Goal: Information Seeking & Learning: Learn about a topic

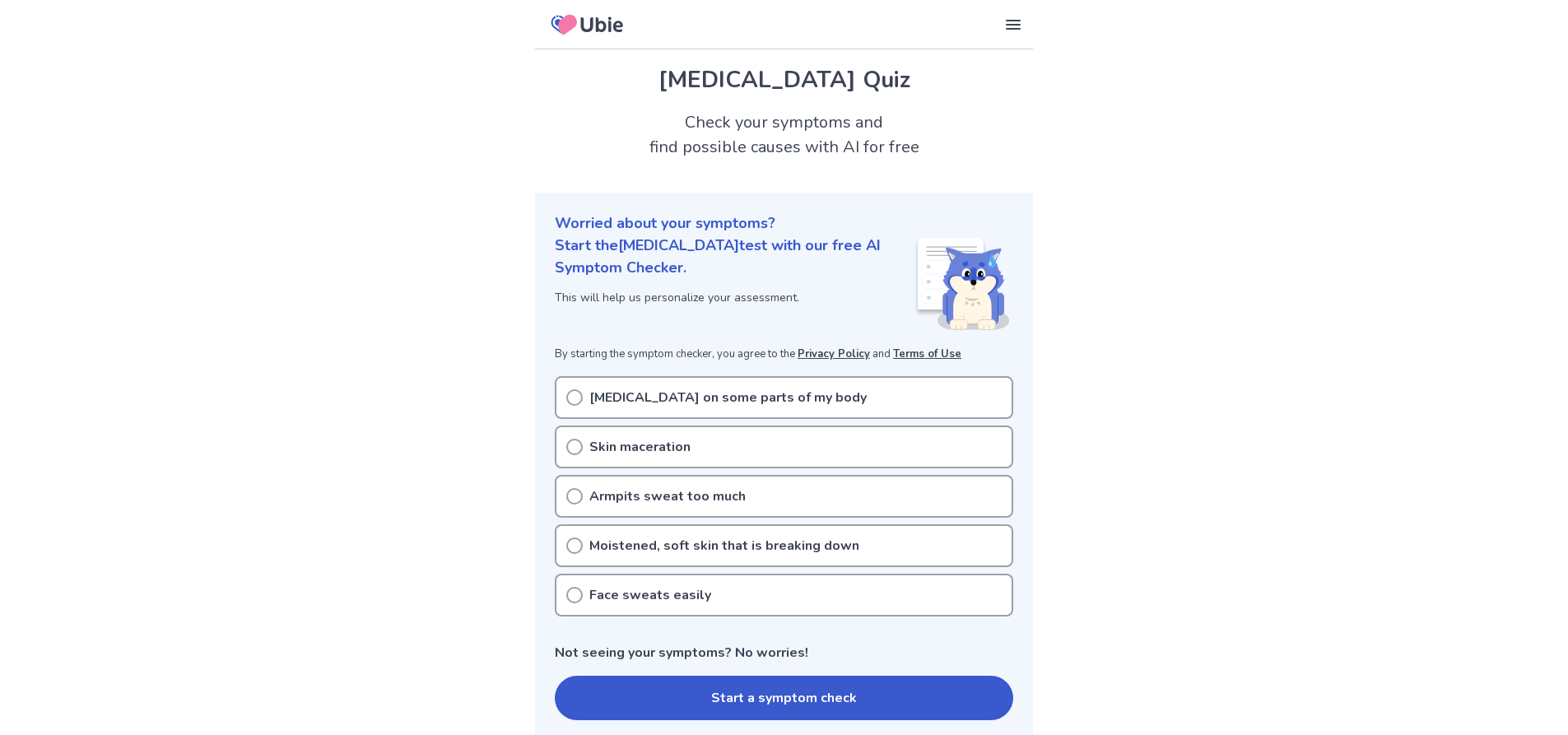
click at [806, 387] on p "Excessive sweating on some parts of my body" at bounding box center [728, 397] width 278 height 20
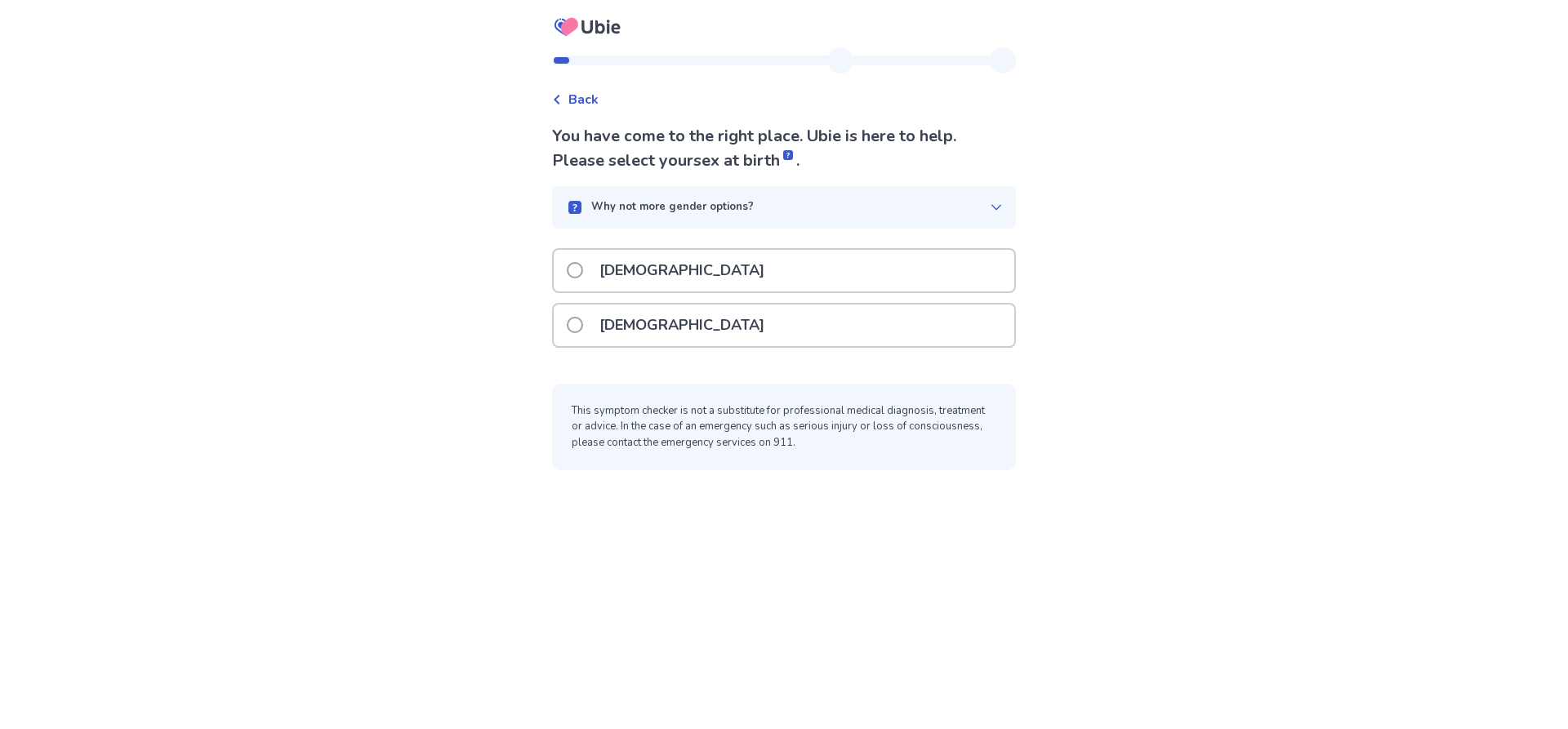
click at [583, 320] on span at bounding box center [575, 325] width 16 height 16
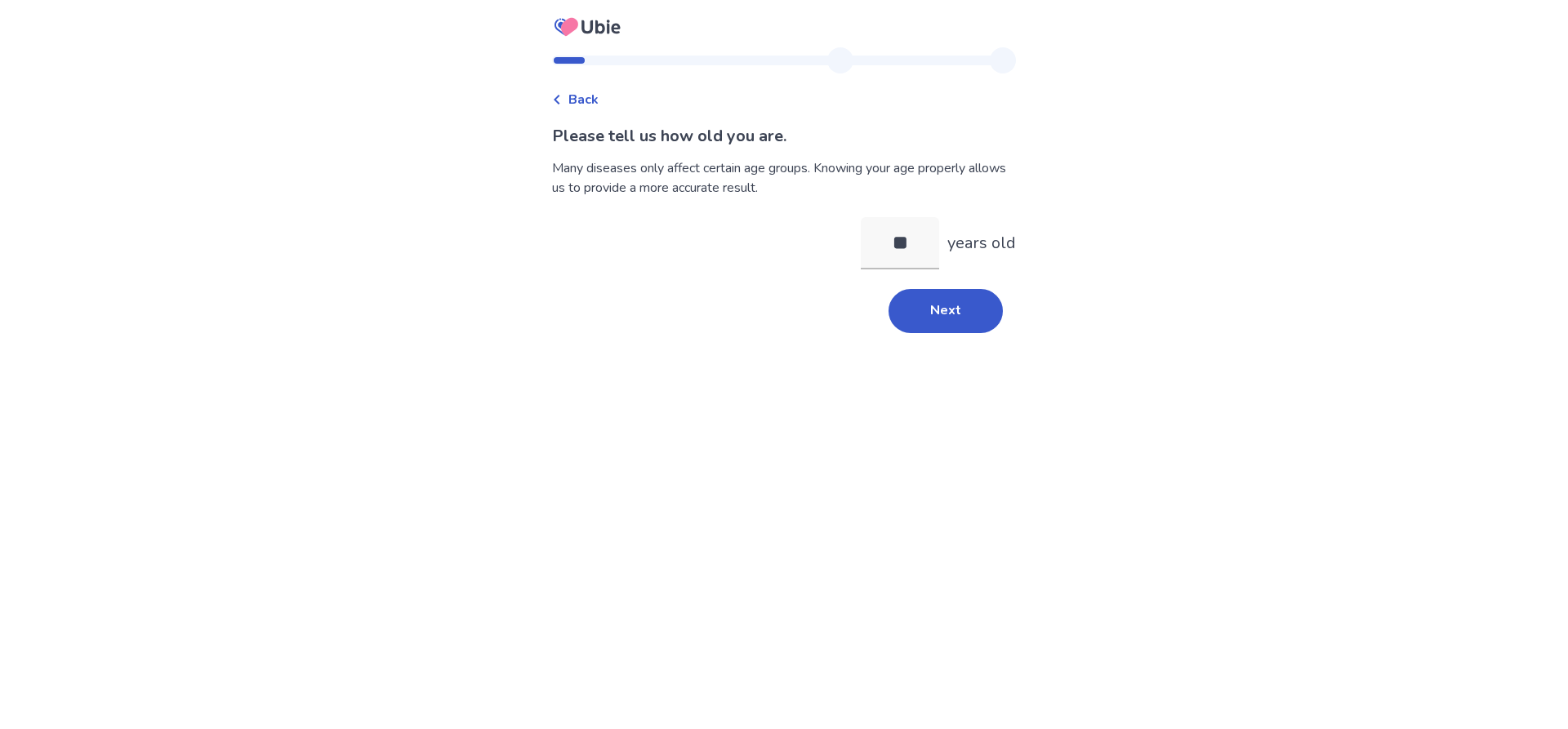
type input "*"
type input "**"
click at [983, 333] on div "Next" at bounding box center [784, 311] width 464 height 45
click at [952, 304] on button "Next" at bounding box center [945, 311] width 114 height 45
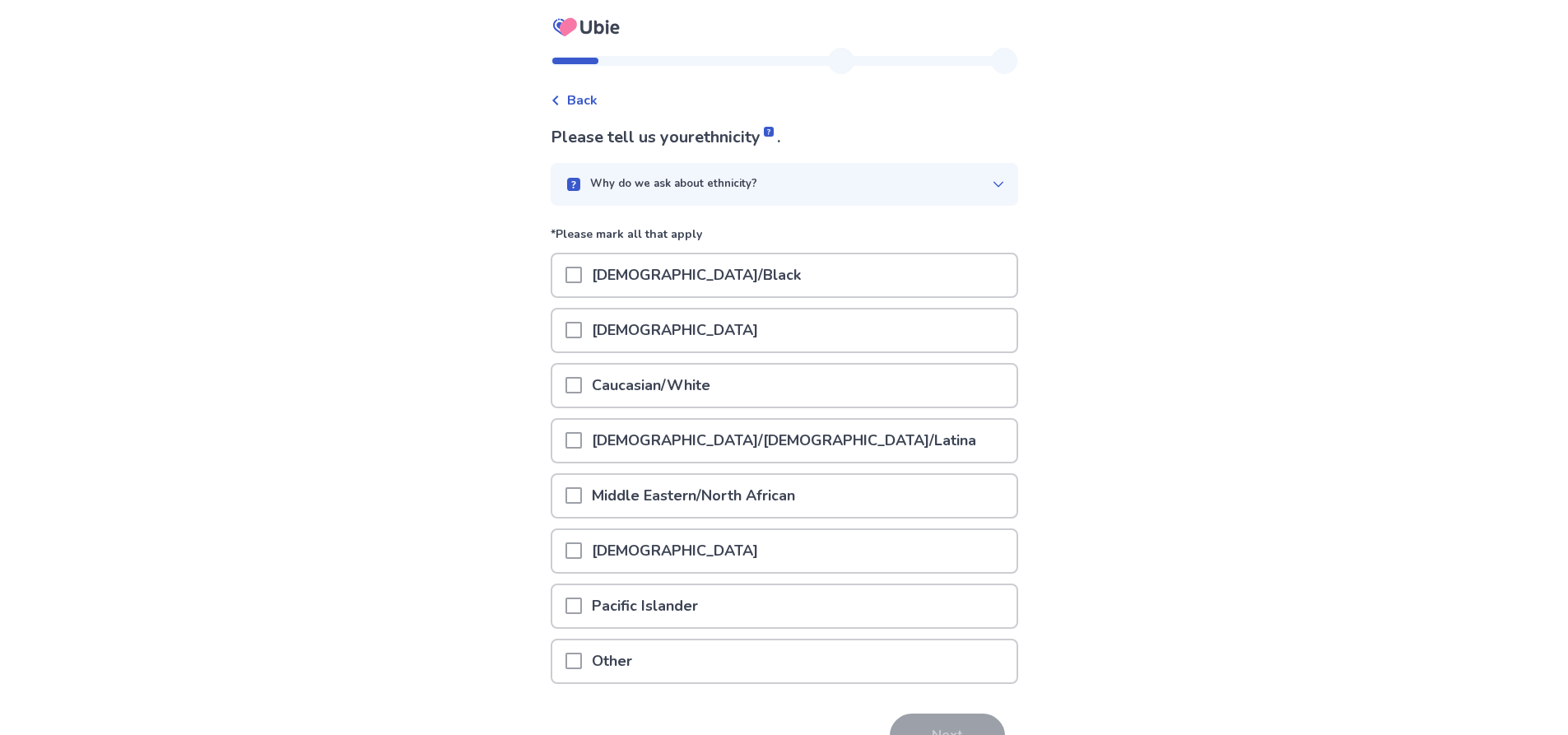
click at [649, 282] on p "[DEMOGRAPHIC_DATA]/Black" at bounding box center [696, 276] width 229 height 42
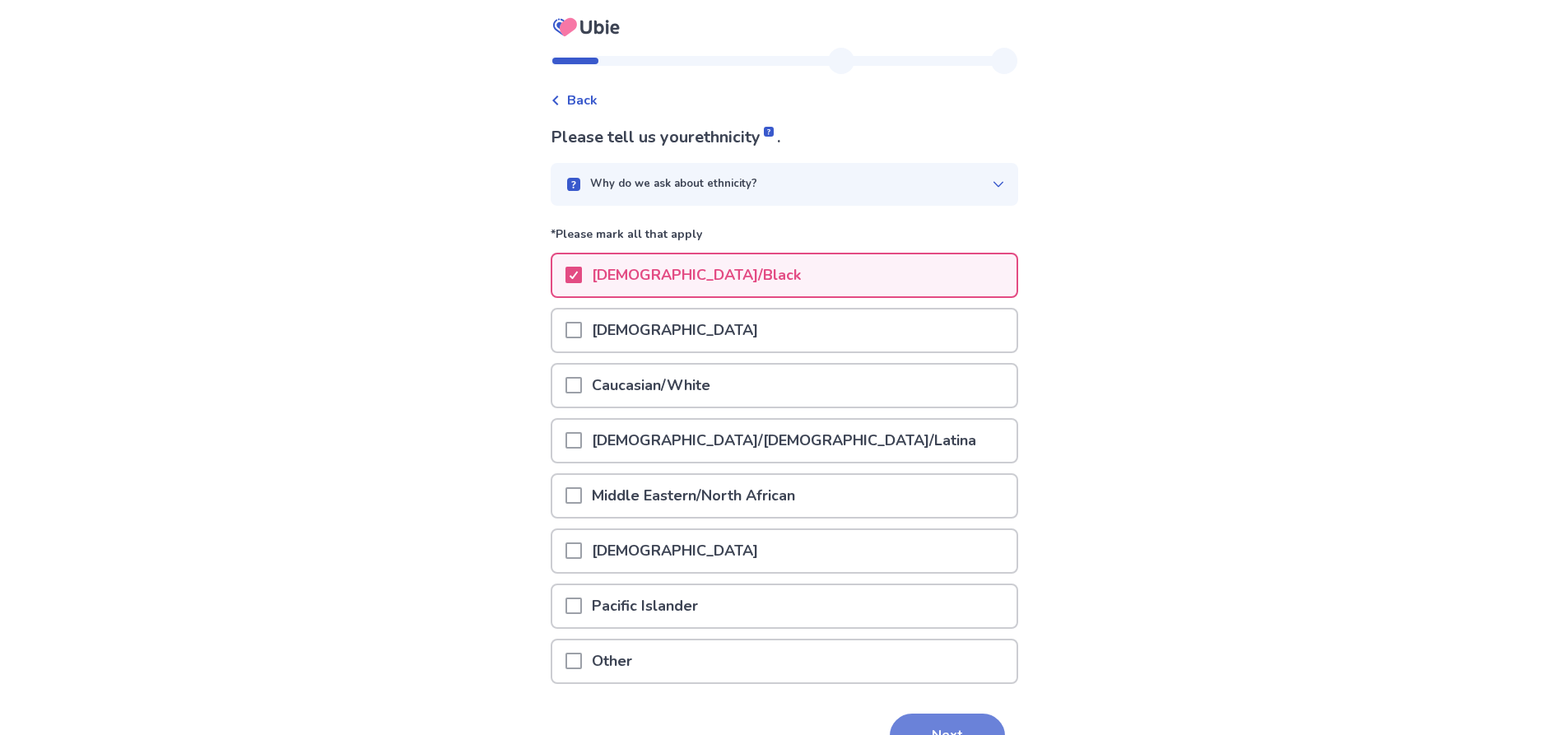
click at [964, 721] on button "Next" at bounding box center [947, 736] width 115 height 45
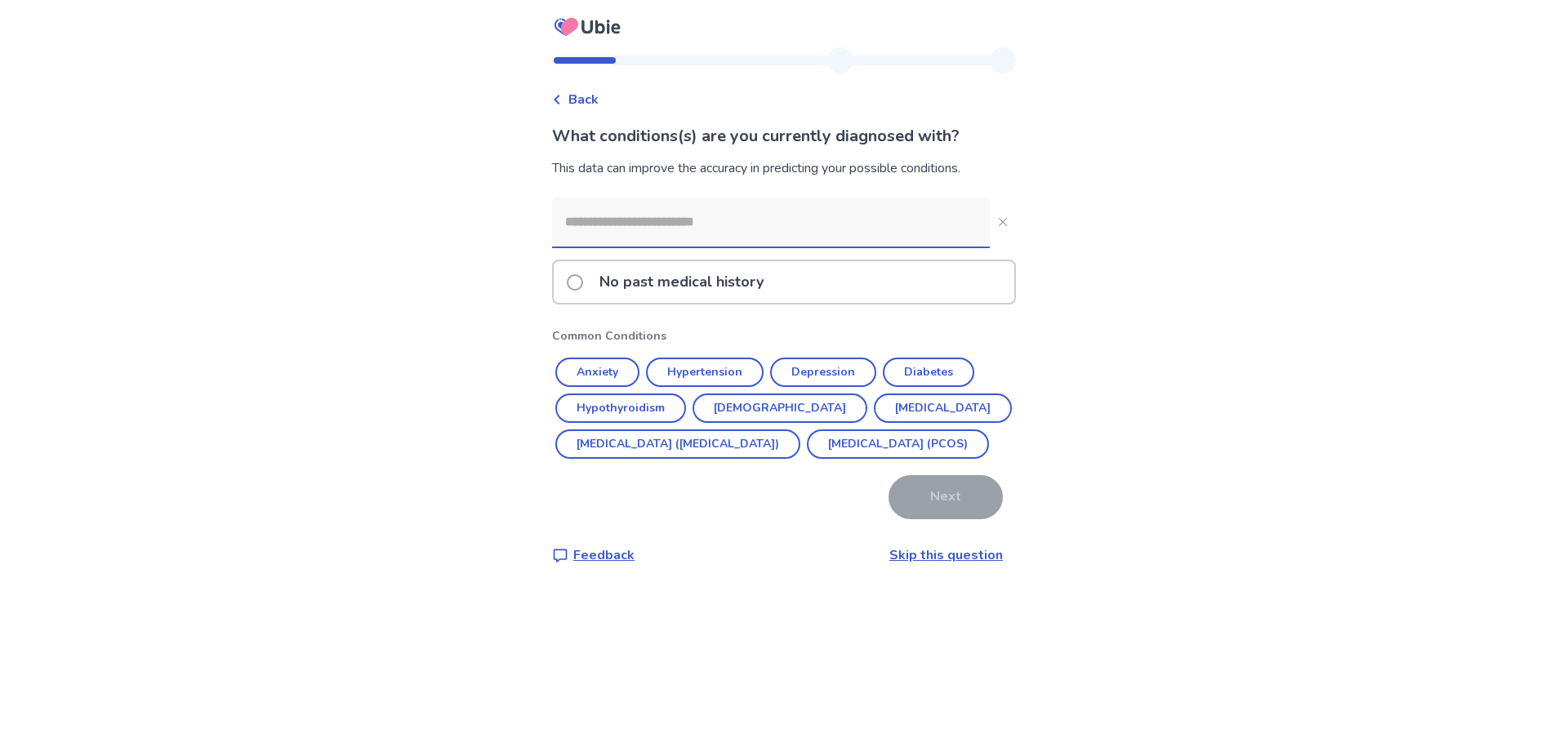
click at [584, 271] on label "No past medical history" at bounding box center [670, 282] width 207 height 42
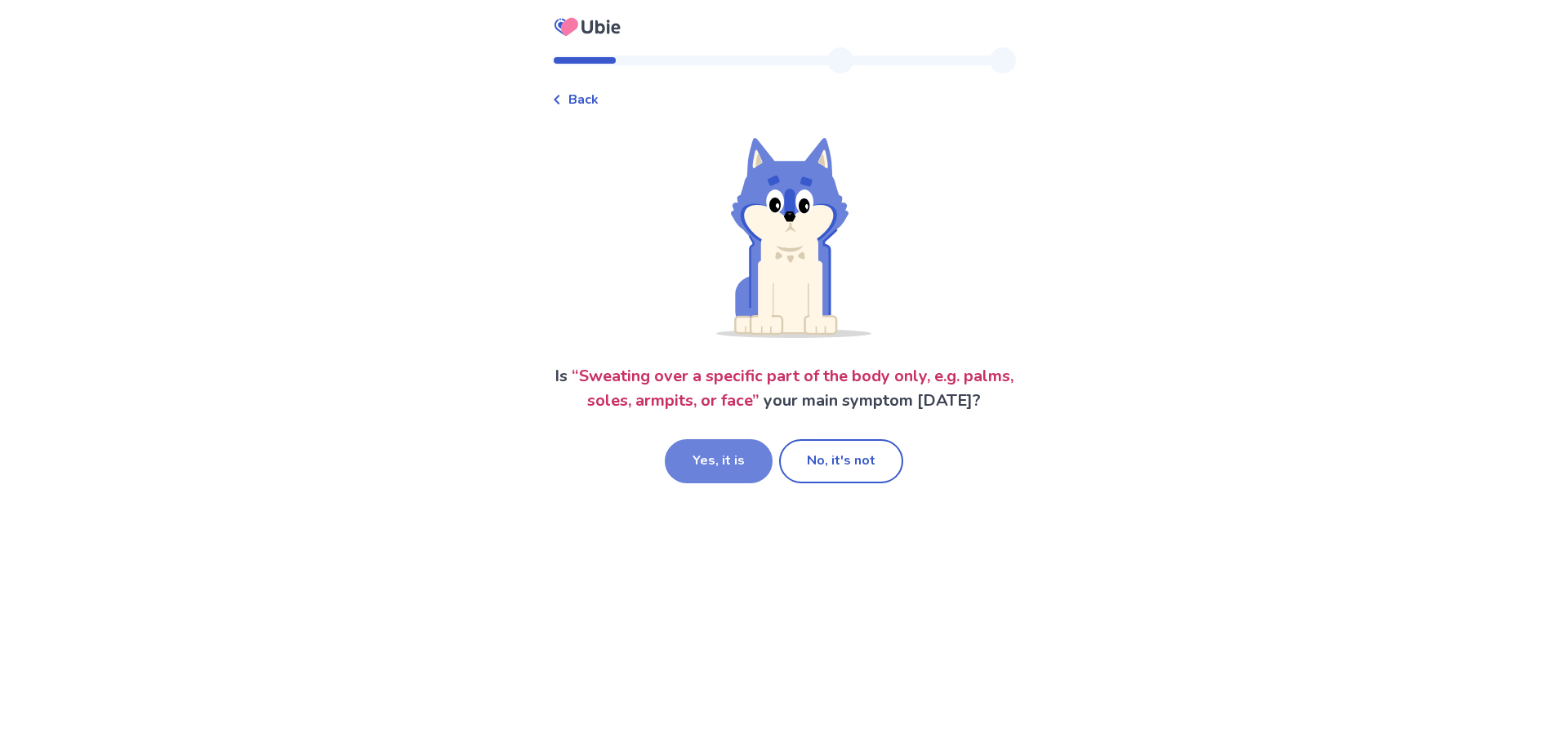
click at [704, 463] on button "Yes, it is" at bounding box center [718, 461] width 108 height 45
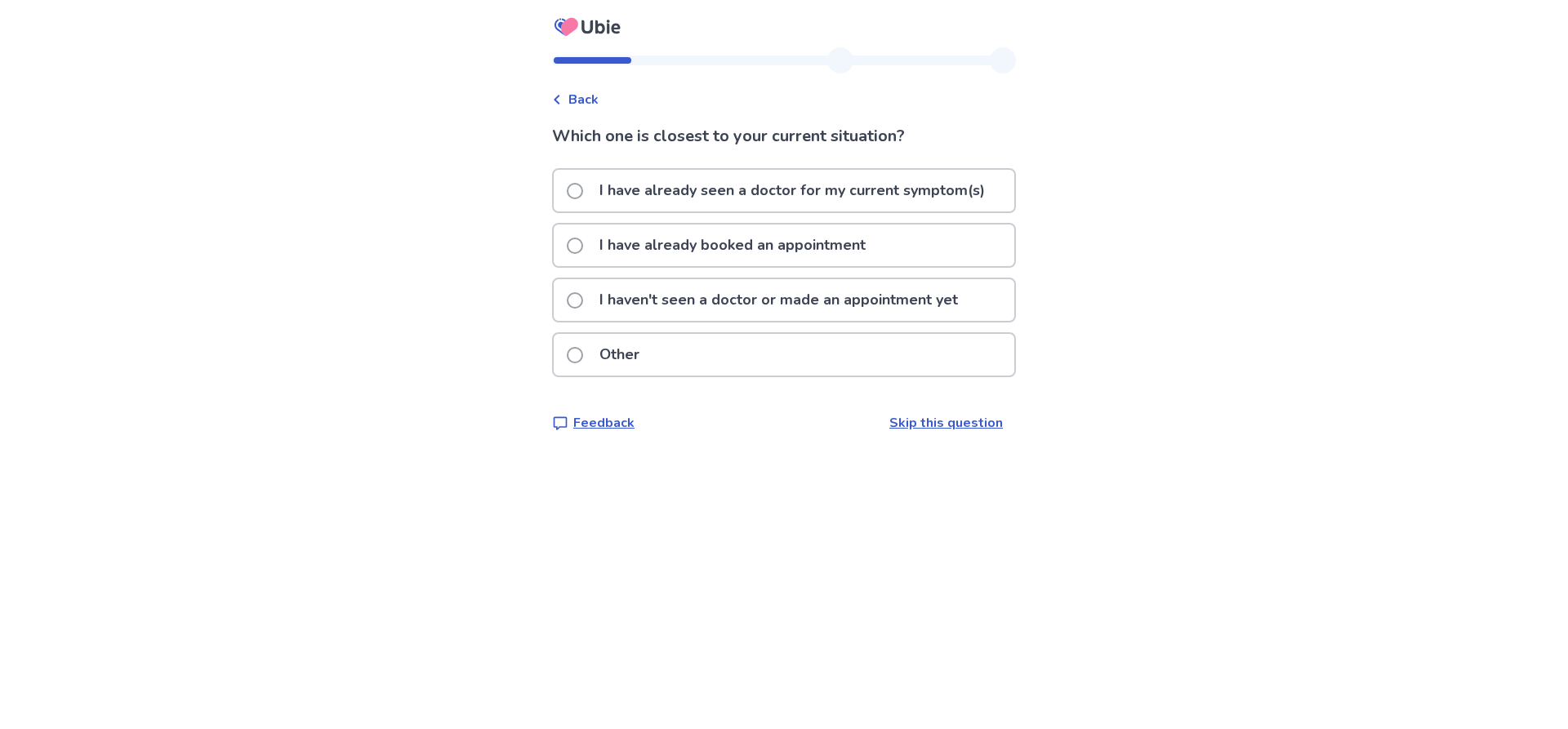
click at [715, 292] on p "I haven't seen a doctor or made an appointment yet" at bounding box center [779, 300] width 378 height 42
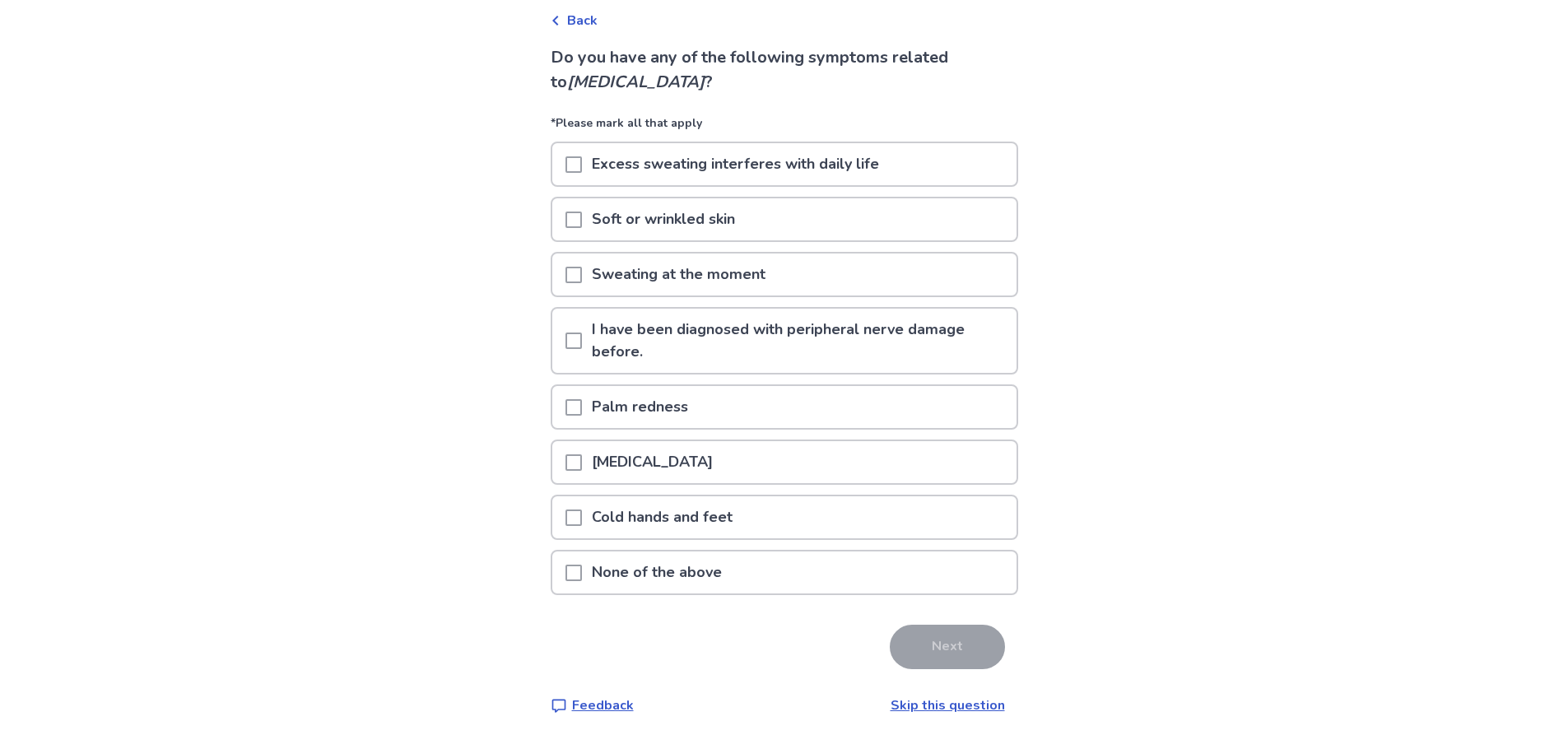
scroll to position [82, 0]
click at [580, 168] on span at bounding box center [573, 162] width 16 height 16
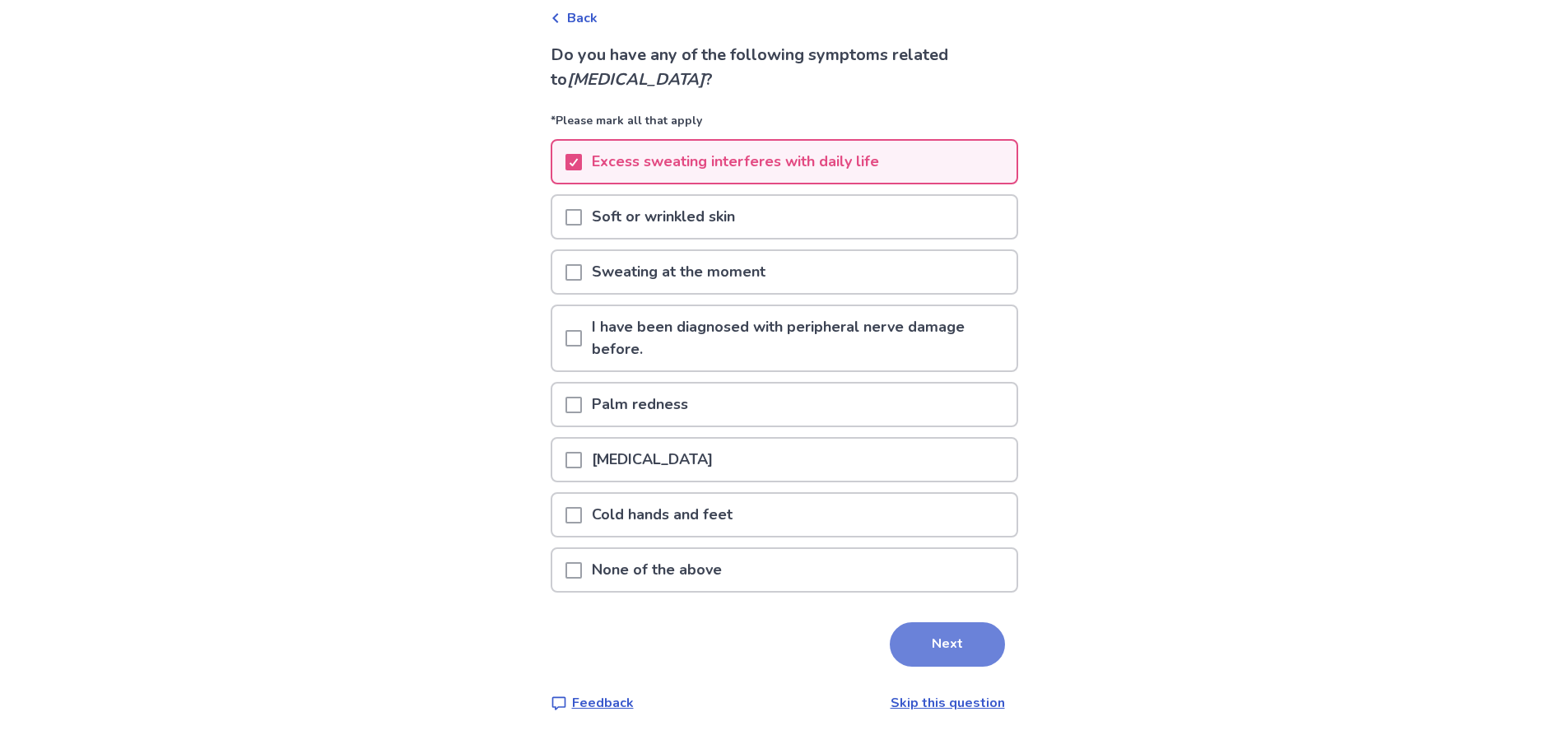
click at [980, 633] on button "Next" at bounding box center [947, 644] width 115 height 45
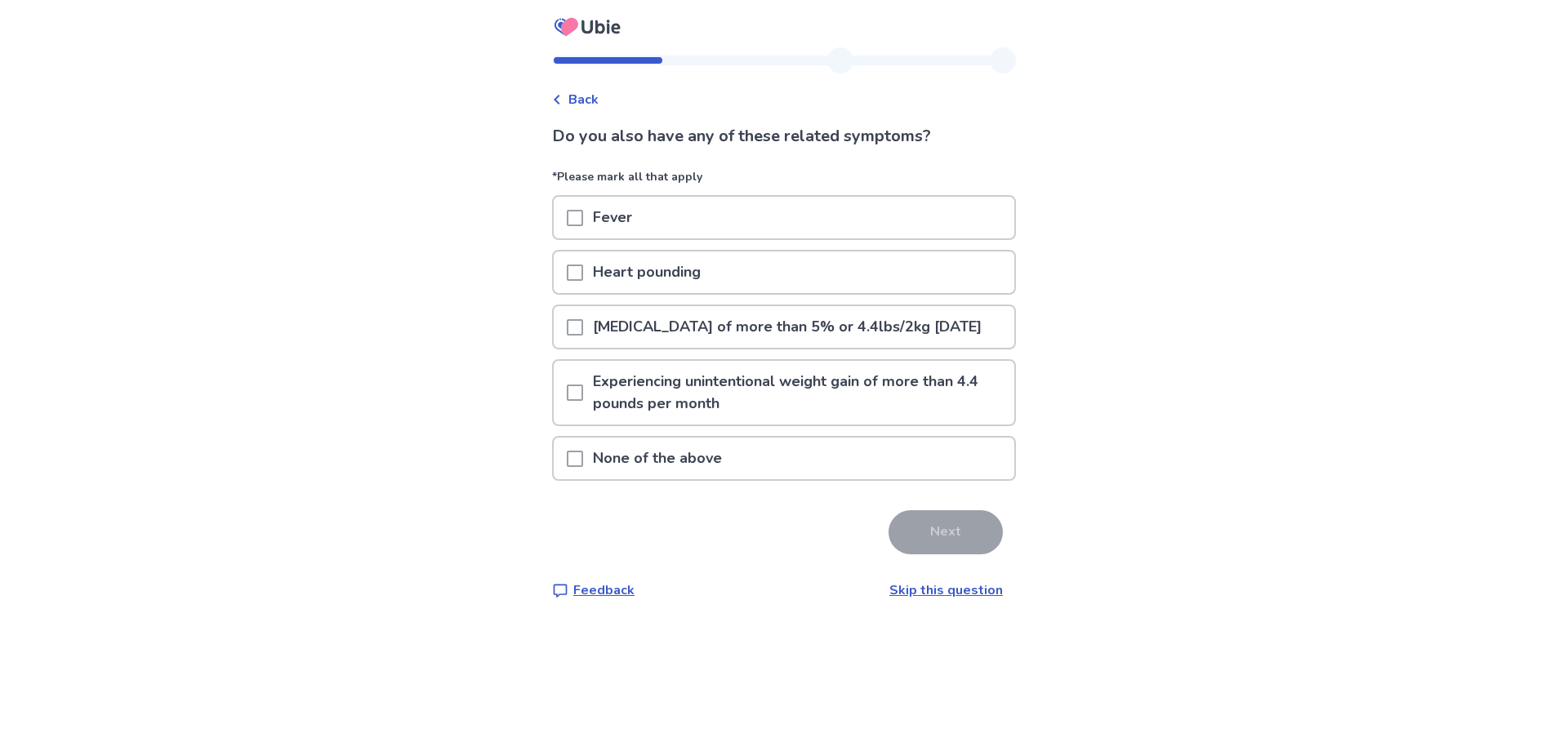
click at [700, 479] on p "None of the above" at bounding box center [658, 459] width 149 height 42
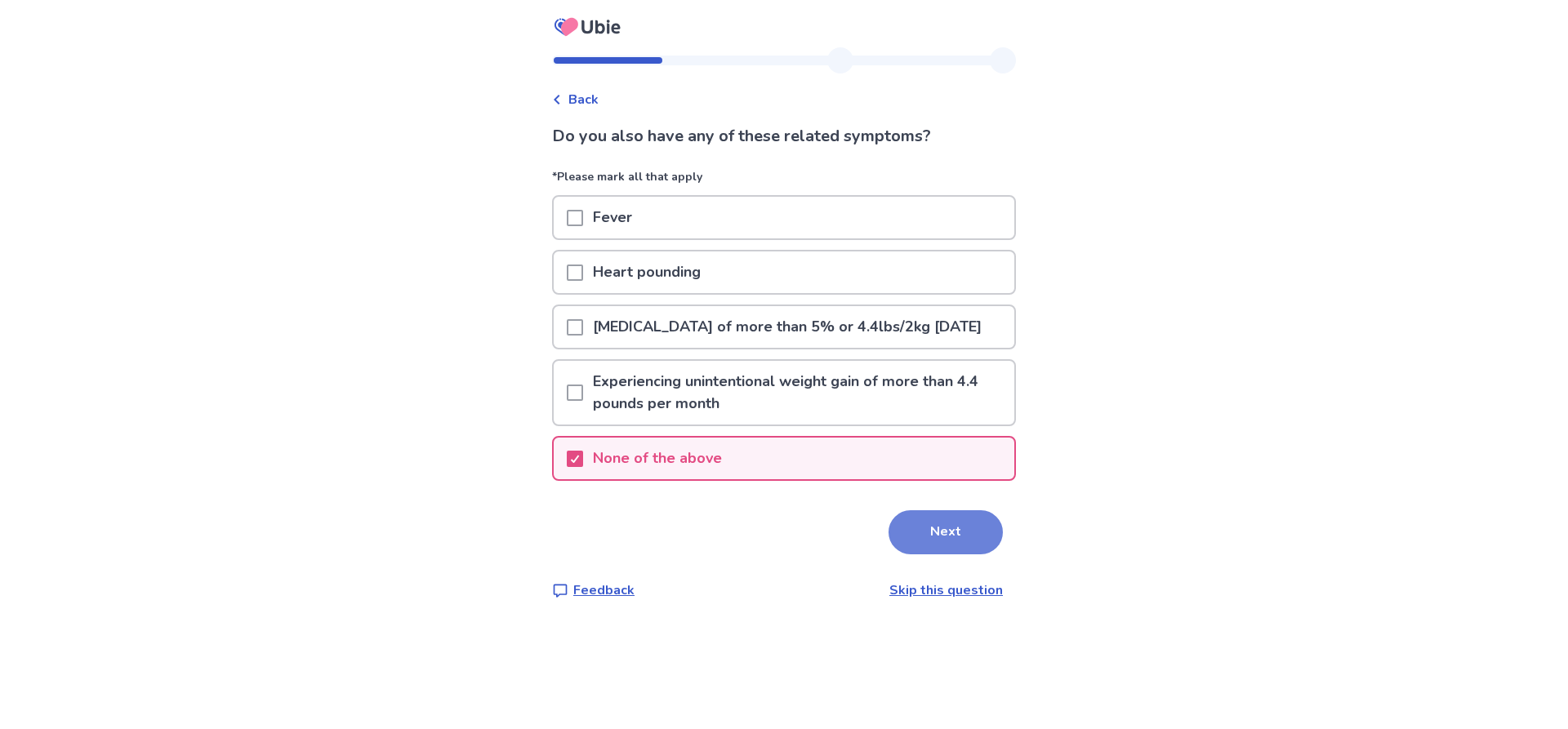
click at [942, 555] on button "Next" at bounding box center [945, 532] width 114 height 45
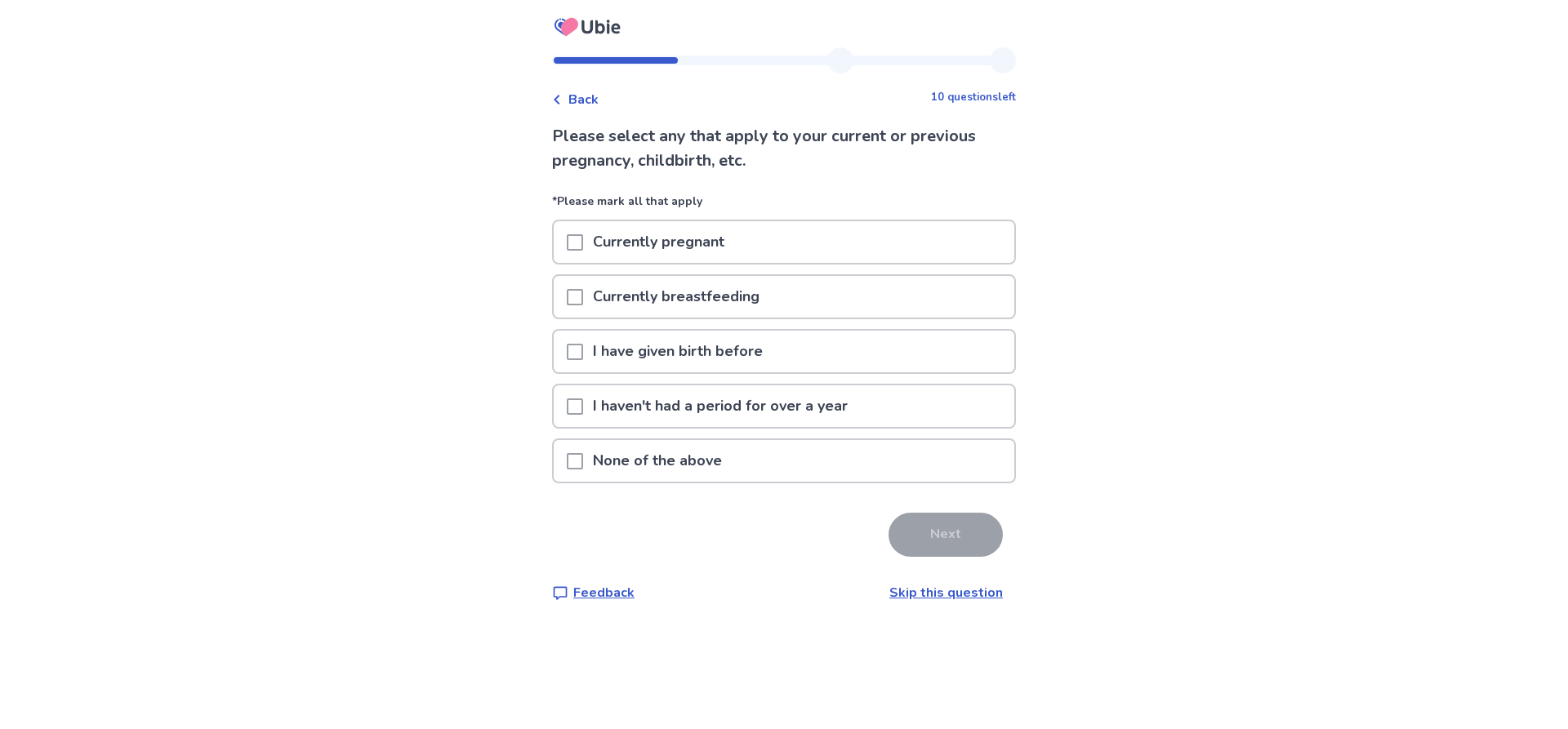
click at [725, 462] on p "None of the above" at bounding box center [658, 461] width 149 height 42
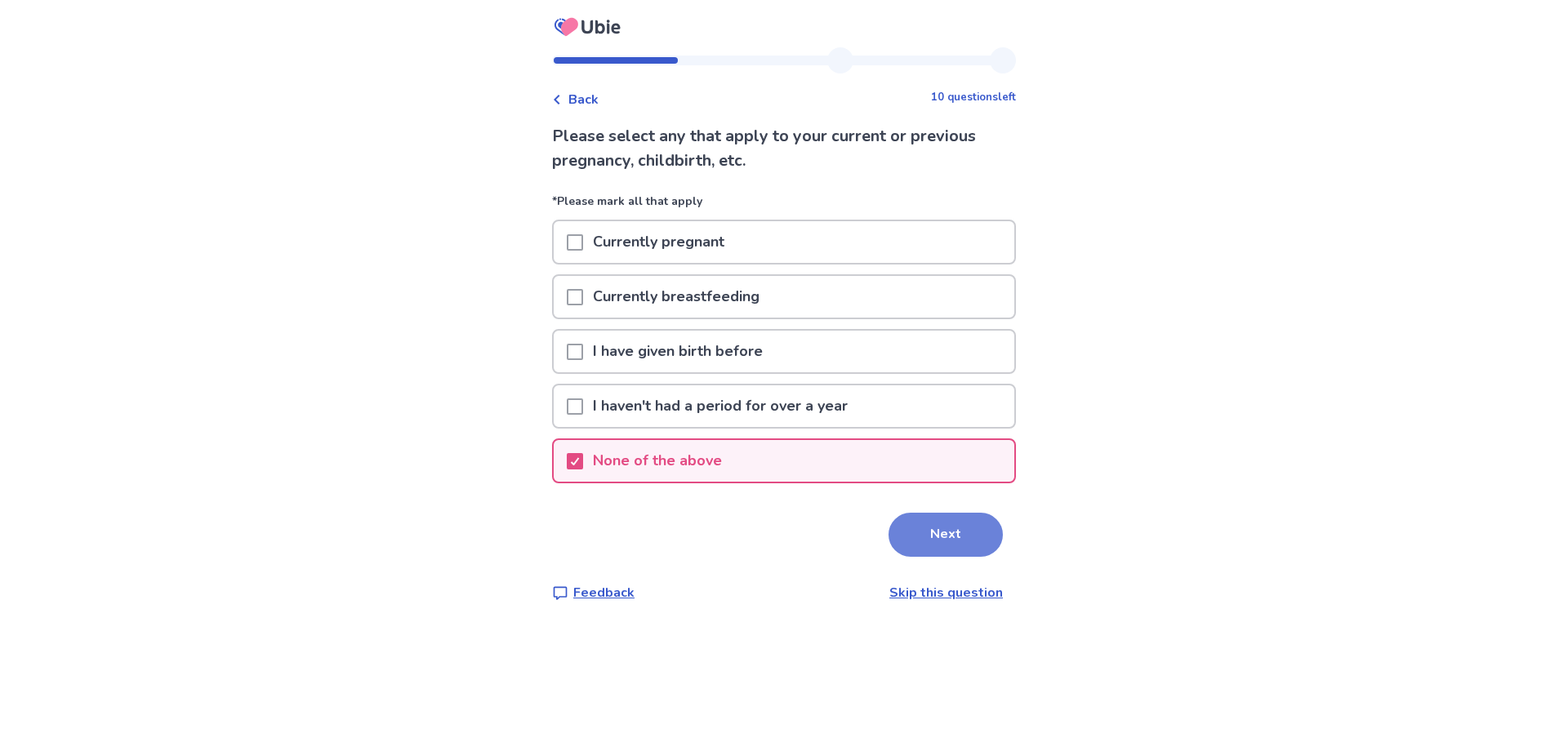
click at [955, 532] on button "Next" at bounding box center [945, 535] width 114 height 45
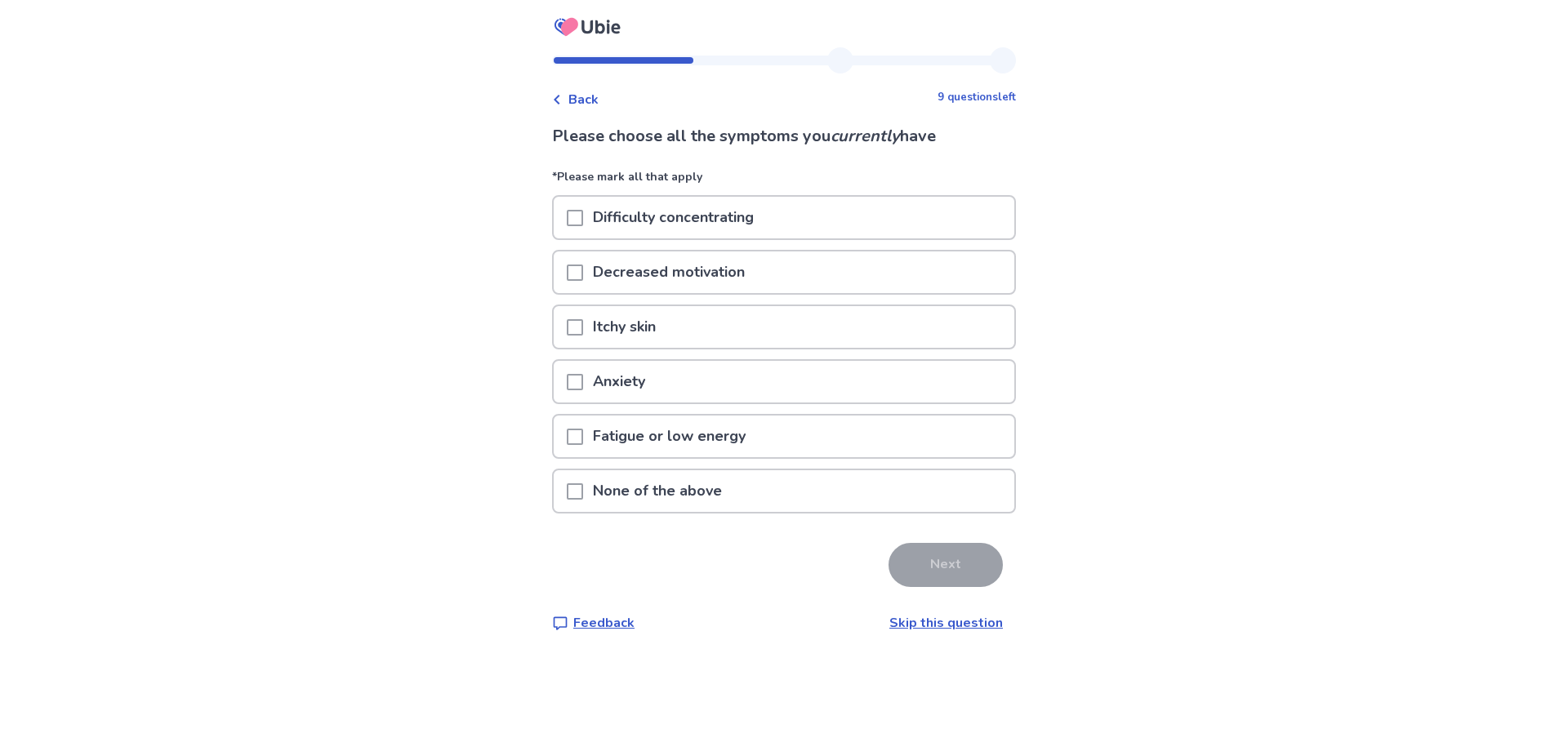
click at [583, 322] on span at bounding box center [575, 327] width 16 height 16
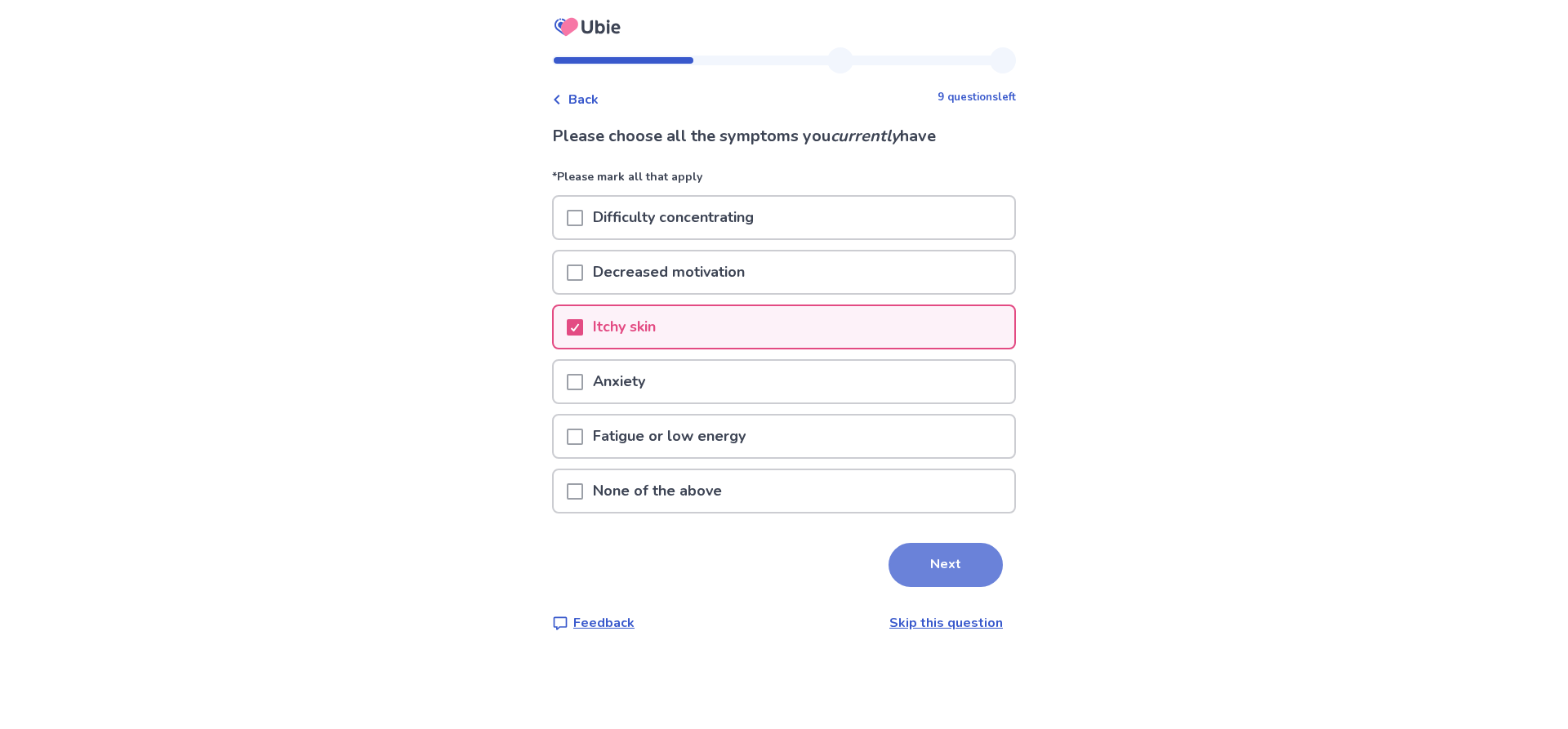
click at [955, 571] on button "Next" at bounding box center [945, 565] width 114 height 45
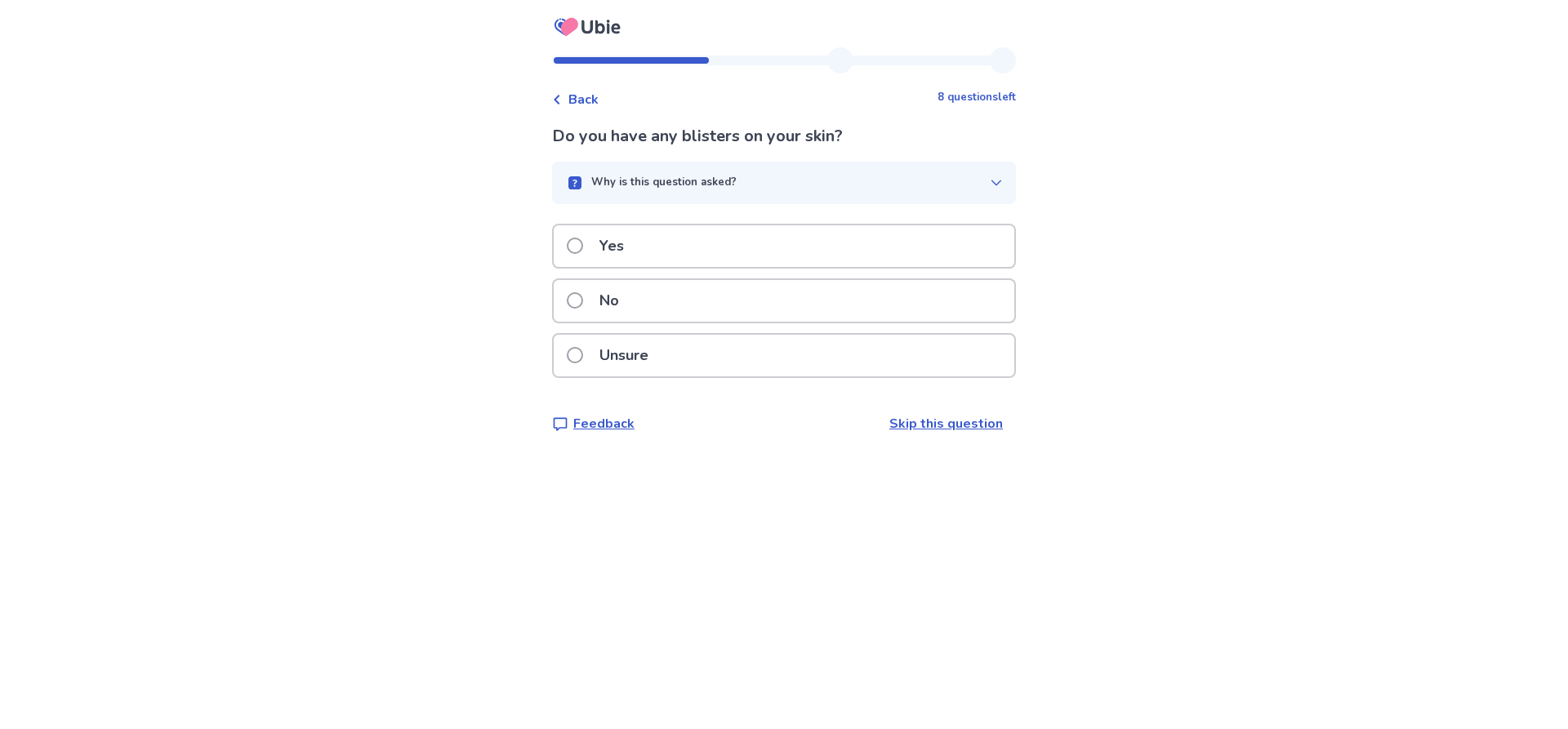
click at [607, 314] on p "No" at bounding box center [609, 301] width 40 height 42
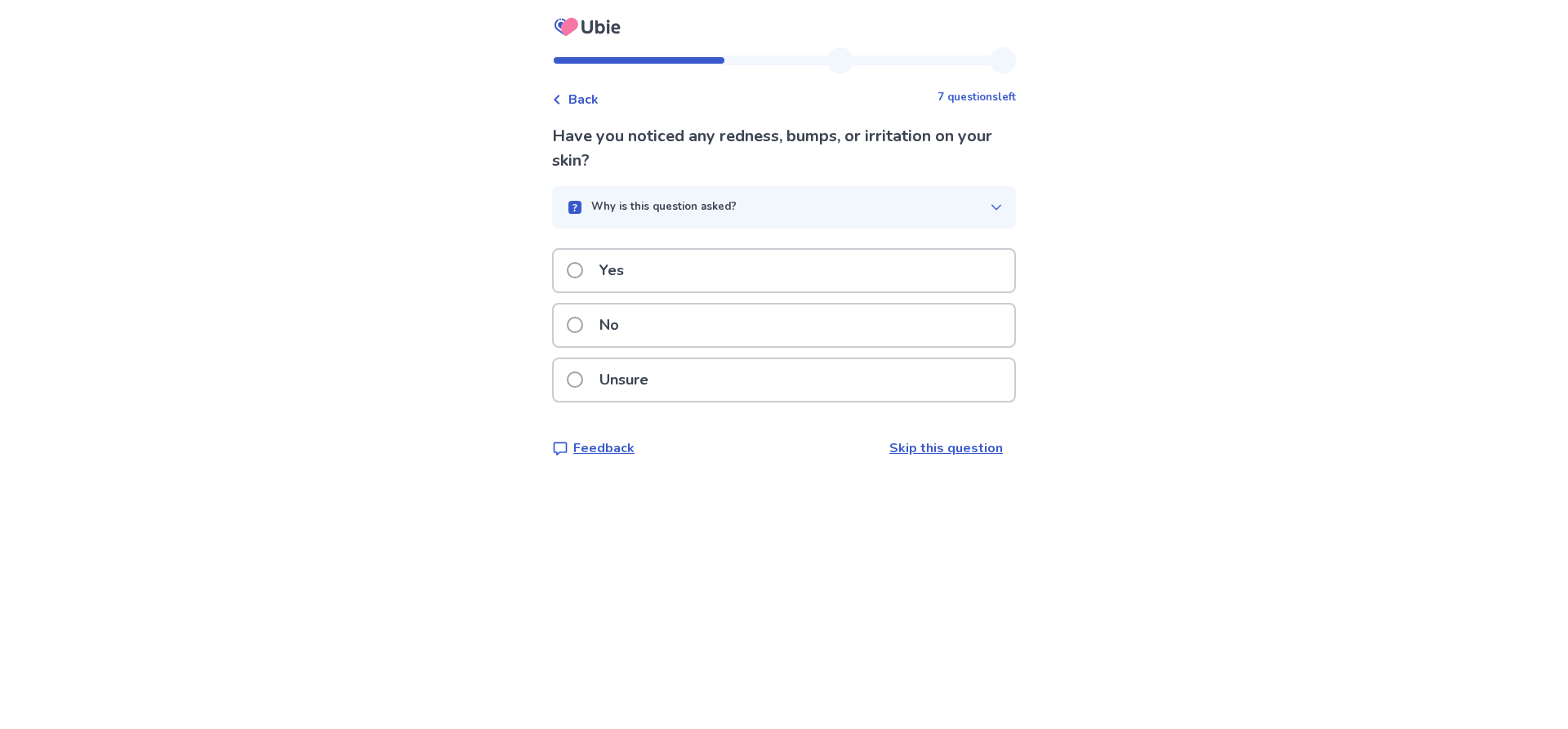
click at [656, 265] on div "Yes" at bounding box center [784, 270] width 461 height 42
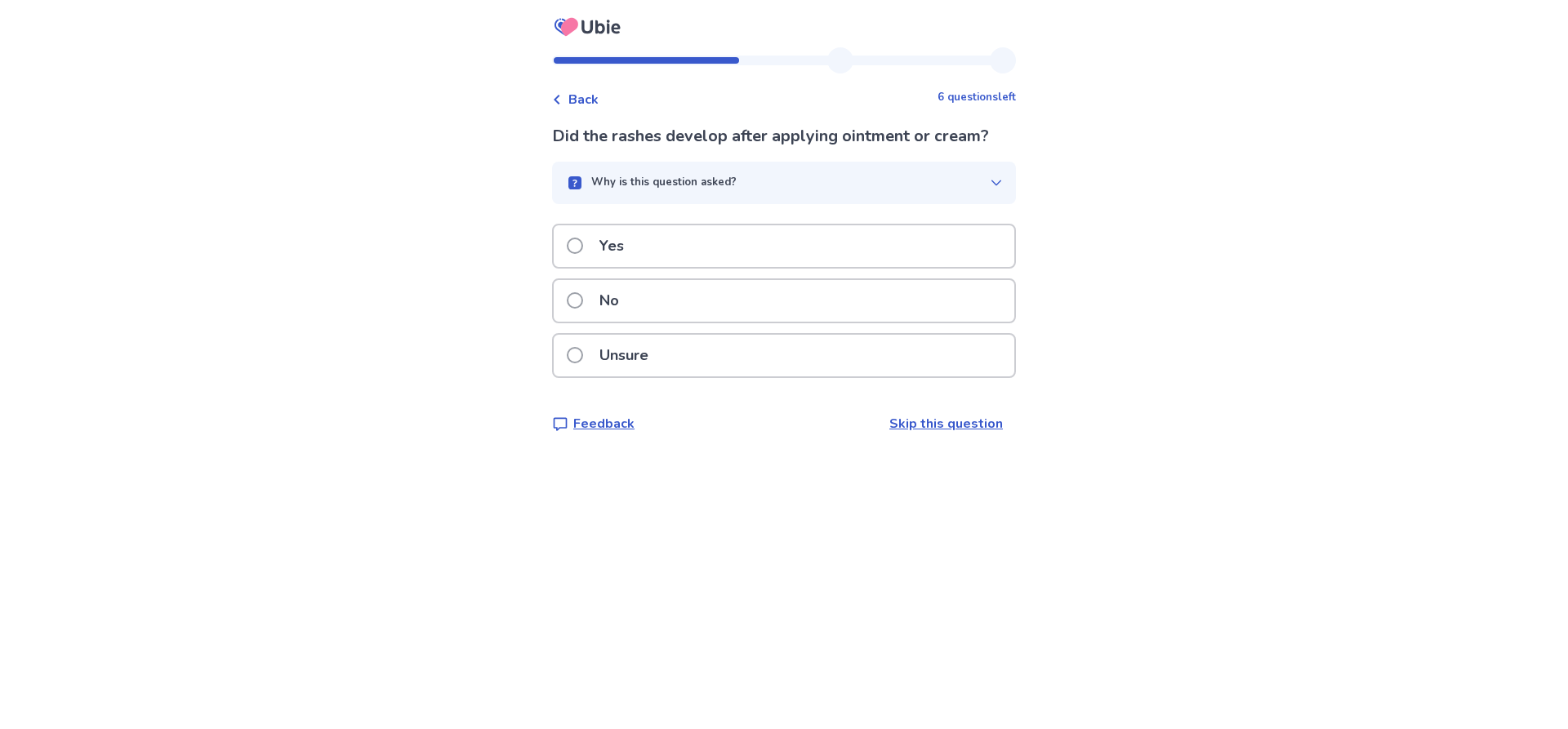
click at [703, 344] on div "Unsure" at bounding box center [784, 356] width 461 height 42
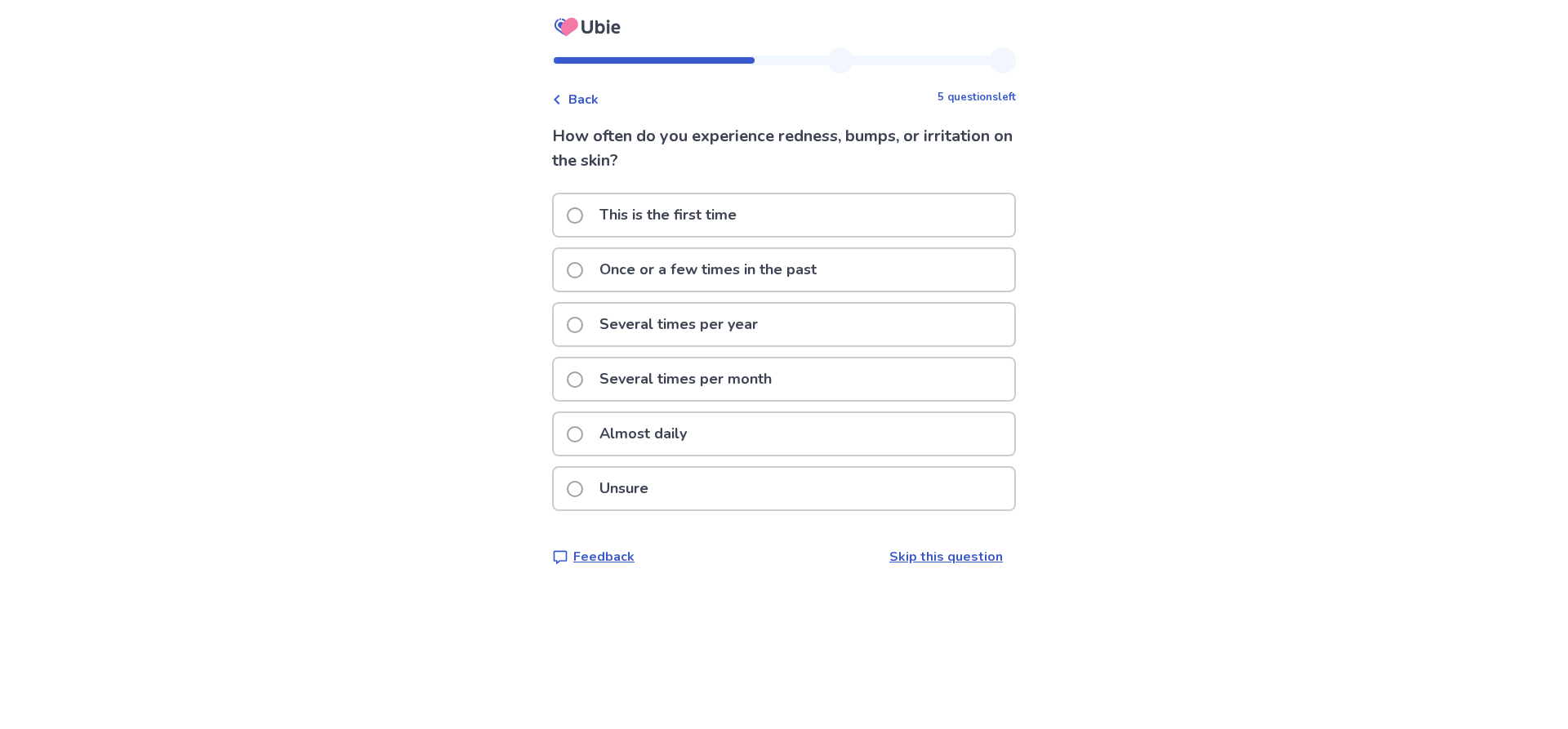
click at [731, 436] on div "Almost daily" at bounding box center [784, 434] width 461 height 42
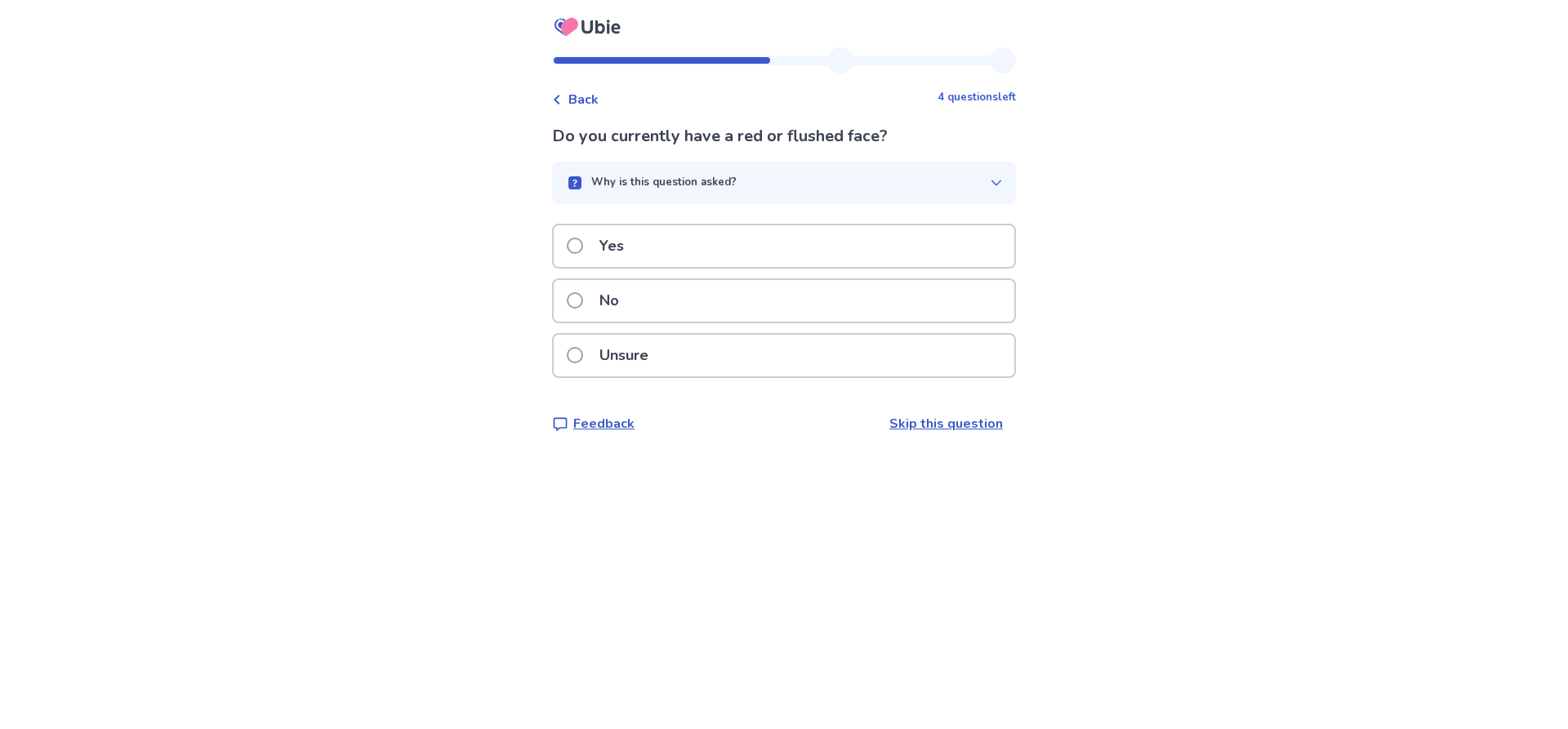
click at [704, 309] on div "No" at bounding box center [784, 301] width 461 height 42
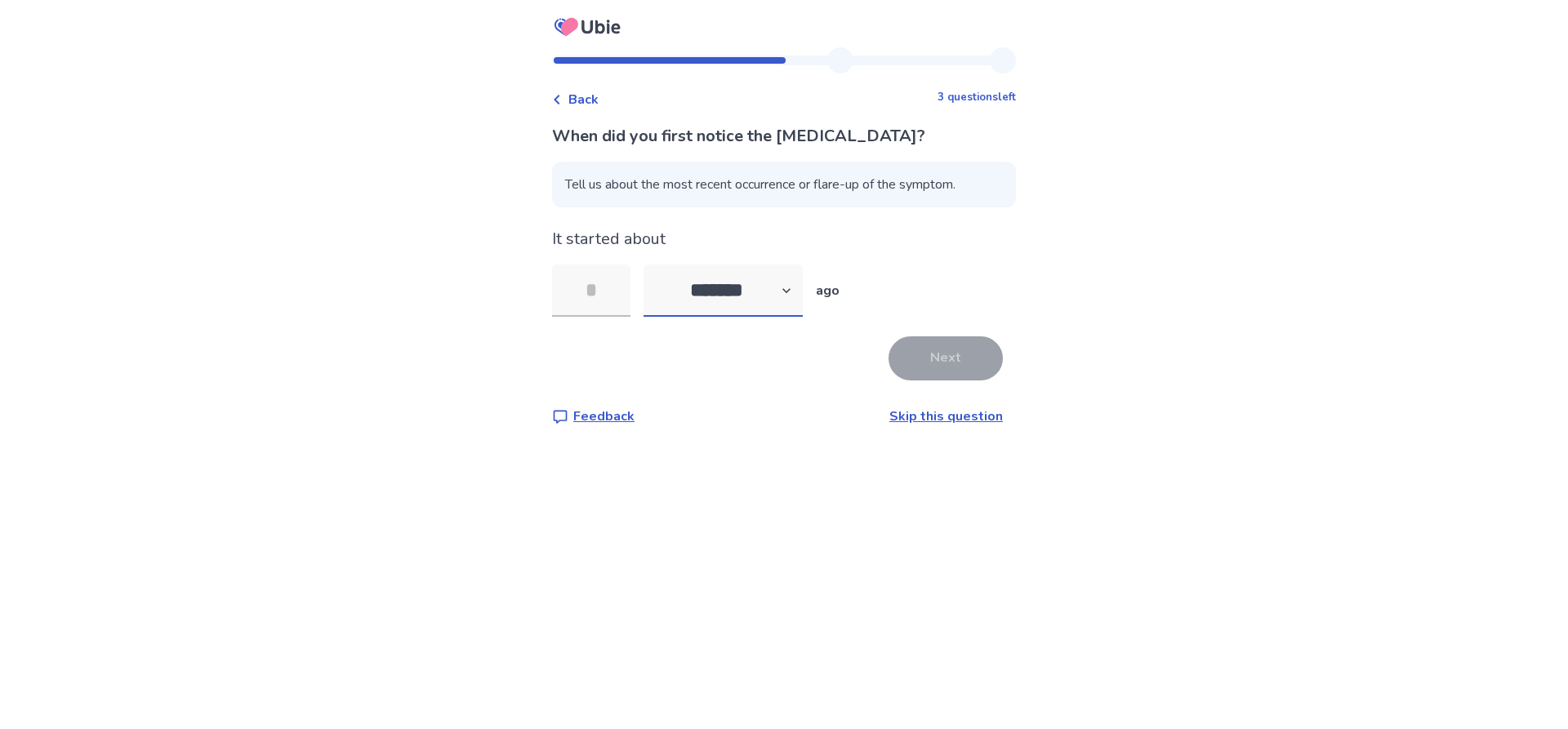
click at [747, 299] on select "******* ****** ******* ******** *******" at bounding box center [723, 290] width 159 height 52
select select "*"
click at [653, 264] on select "******* ****** ******* ******** *******" at bounding box center [723, 290] width 159 height 52
click at [611, 301] on input "tel" at bounding box center [590, 290] width 78 height 52
type input "*"
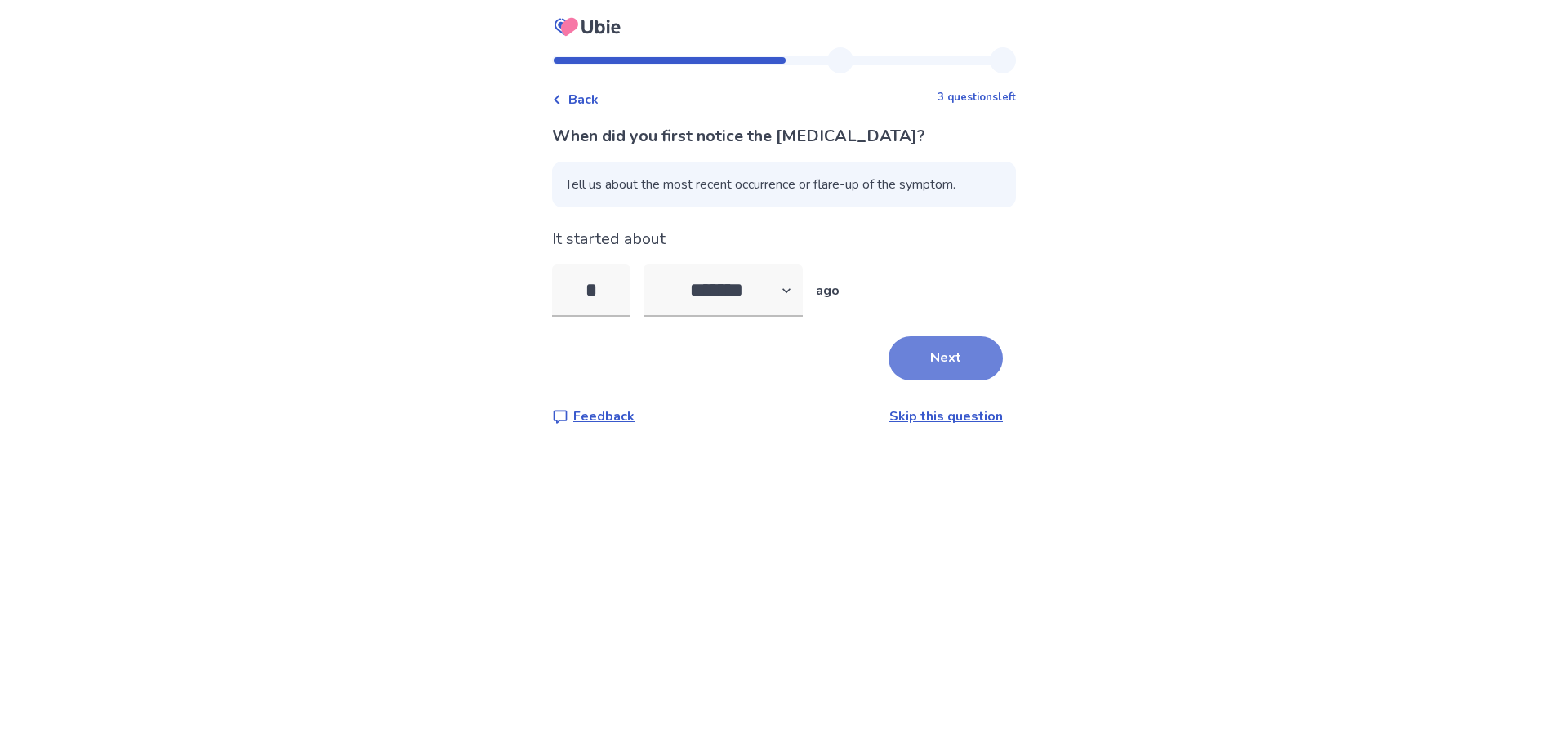
click at [927, 349] on button "Next" at bounding box center [945, 359] width 114 height 45
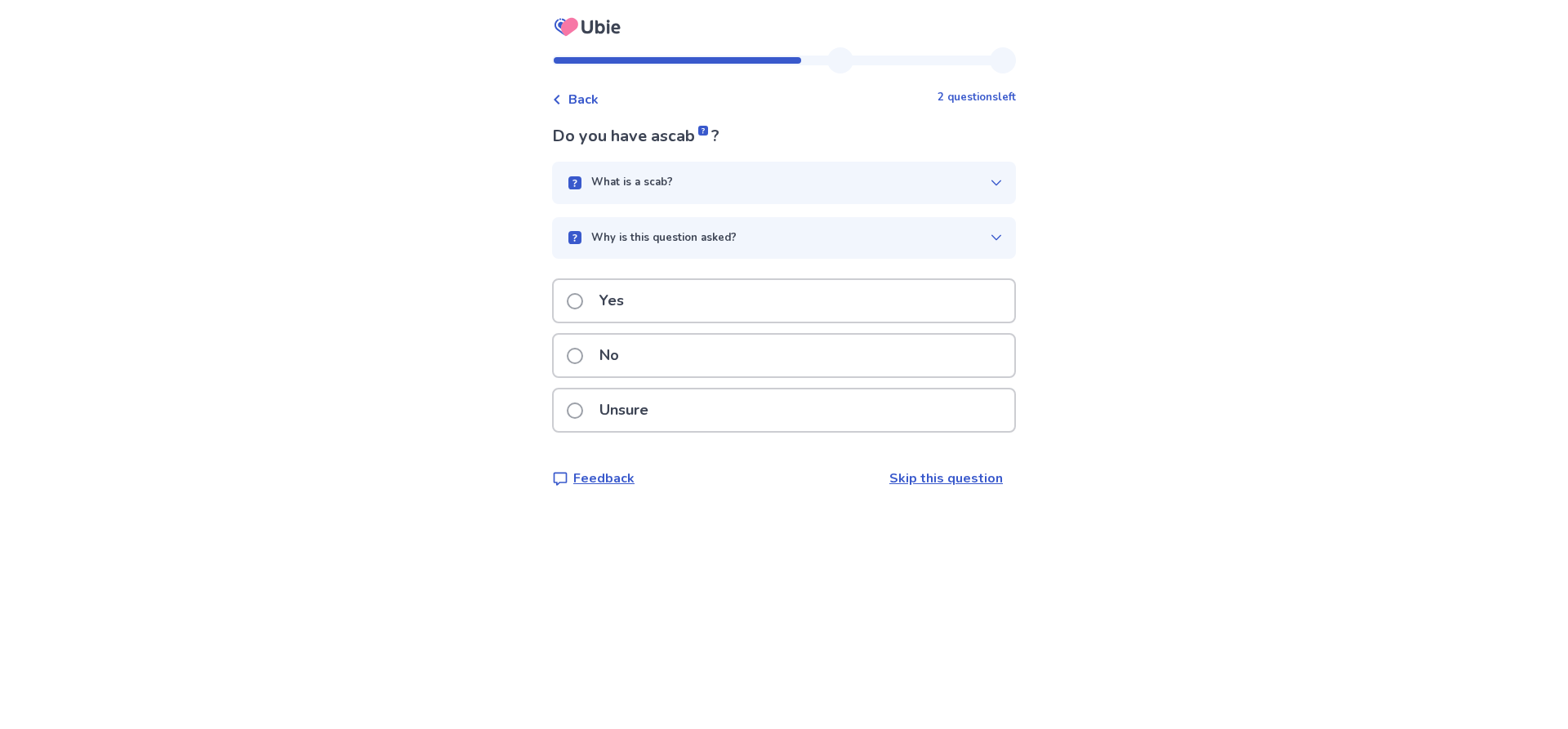
click at [666, 346] on div "No" at bounding box center [784, 356] width 461 height 42
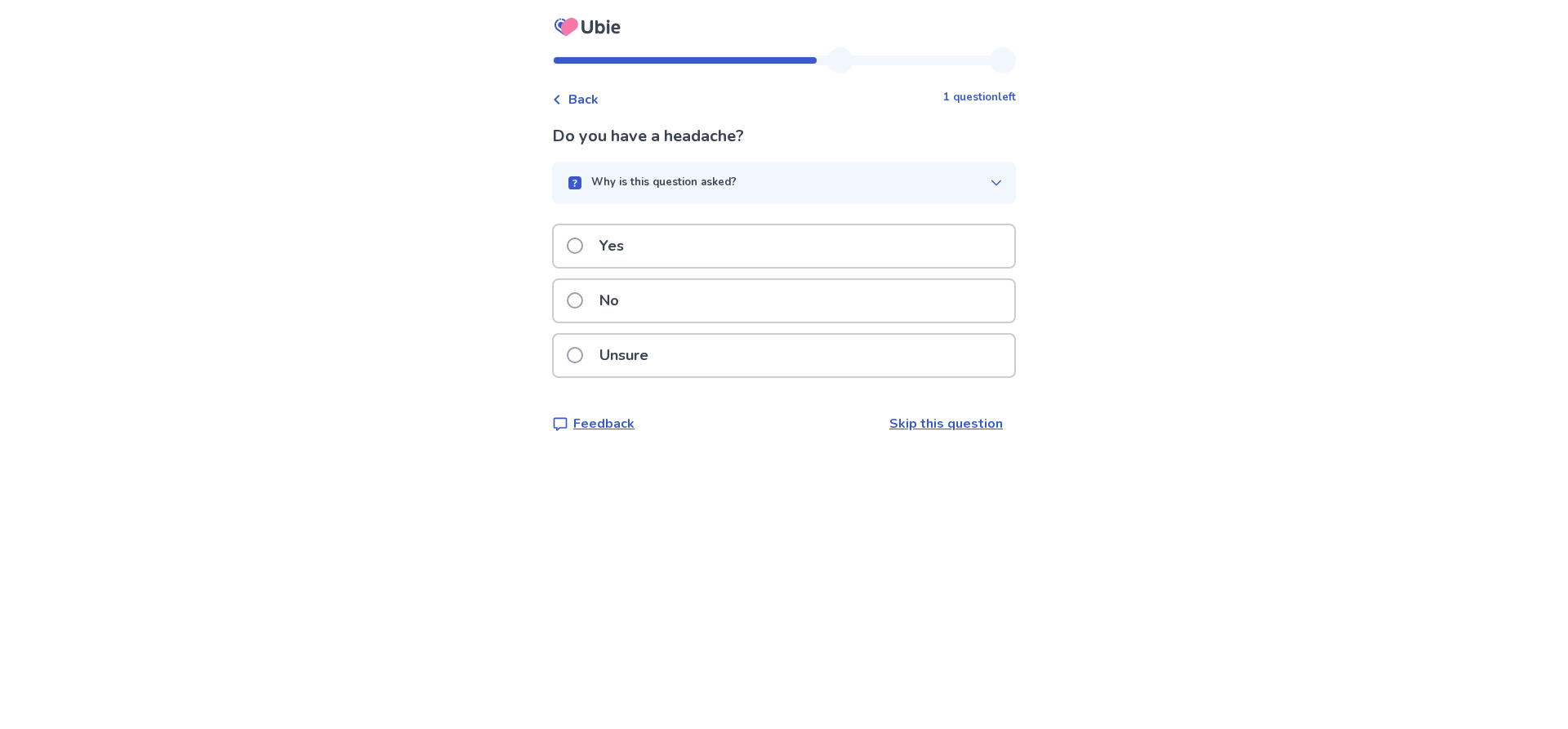
click at [733, 360] on div "Unsure" at bounding box center [784, 356] width 461 height 42
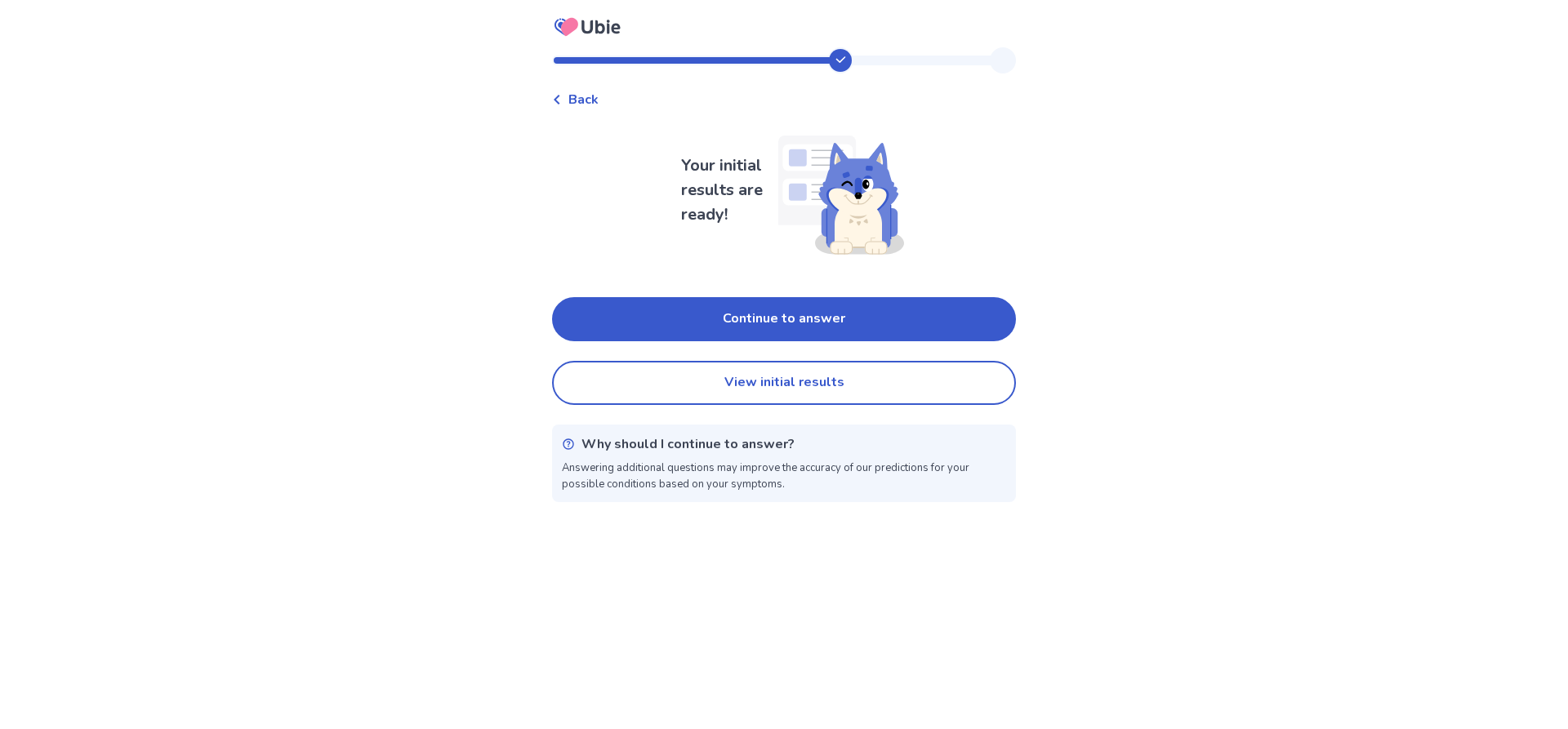
click at [897, 357] on div "Your initial results are ready! Continue to answer View initial results Why sho…" at bounding box center [784, 312] width 464 height 379
click at [917, 399] on button "View initial results" at bounding box center [784, 382] width 464 height 45
